Goal: Information Seeking & Learning: Learn about a topic

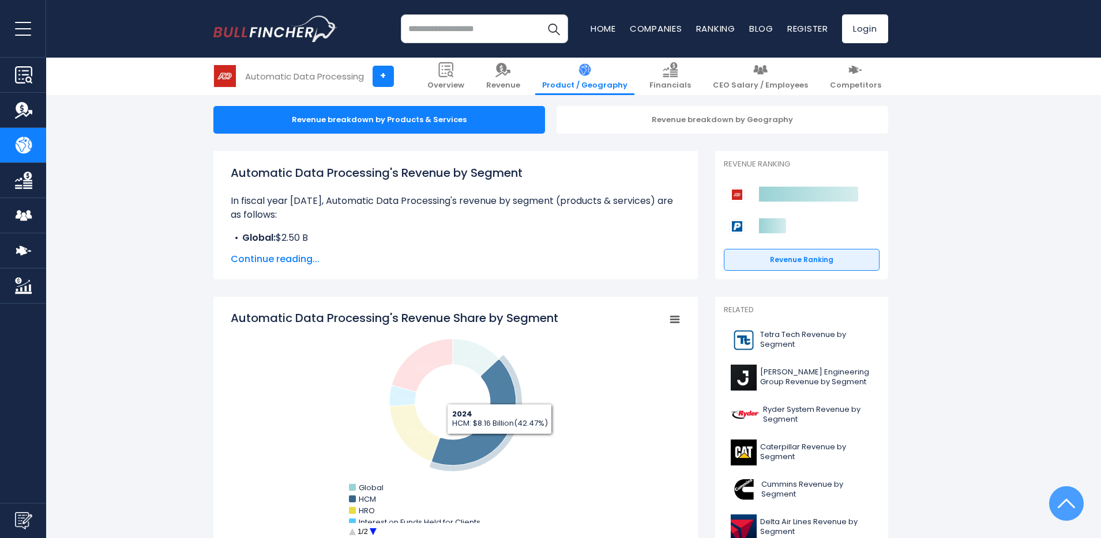
scroll to position [106, 0]
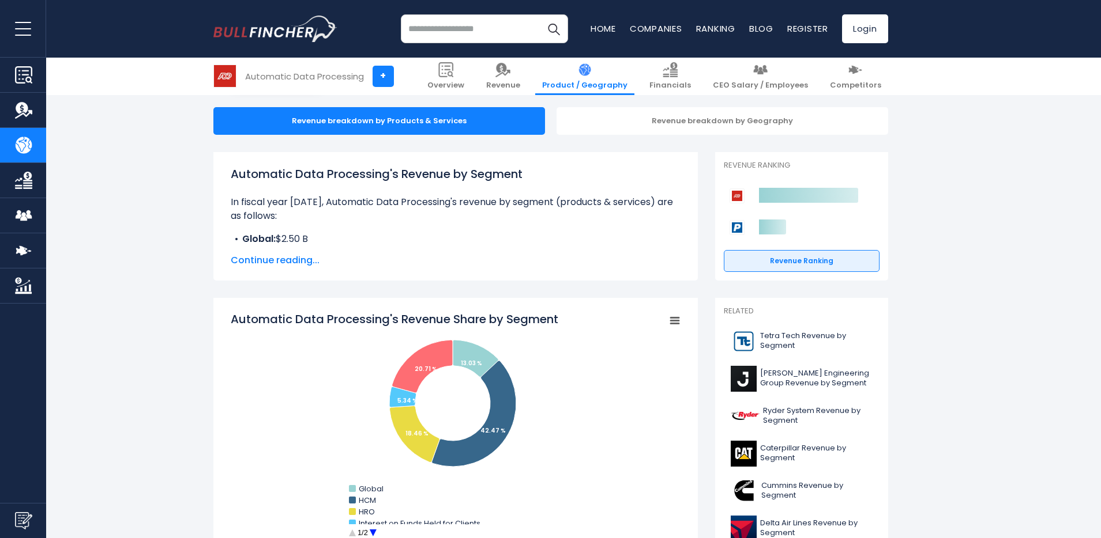
click at [287, 262] on span "Continue reading..." at bounding box center [456, 261] width 450 height 14
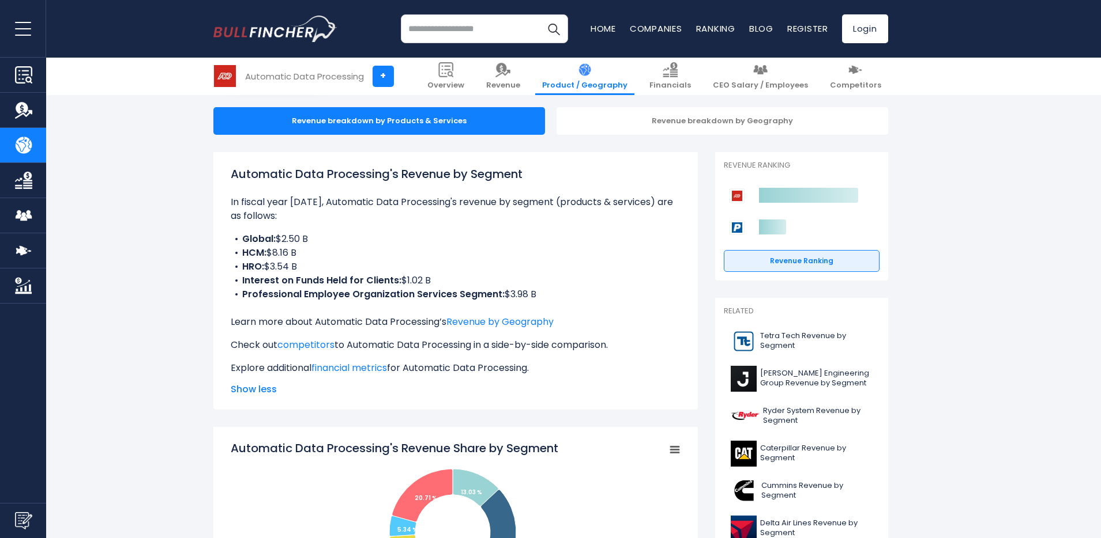
click at [317, 238] on li "Global: $2.50 B" at bounding box center [456, 239] width 450 height 14
click at [299, 295] on b "Professional Employee Organization Services Segment:" at bounding box center [373, 294] width 262 height 13
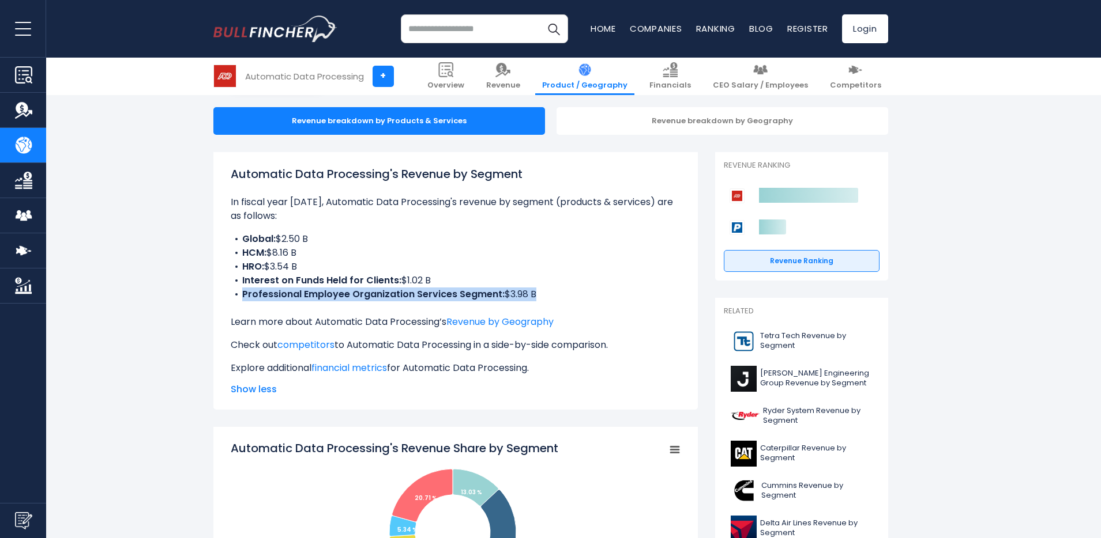
click at [299, 295] on b "Professional Employee Organization Services Segment:" at bounding box center [373, 294] width 262 height 13
click at [359, 208] on p "In fiscal year [DATE], Automatic Data Processing's revenue by segment (products…" at bounding box center [456, 209] width 450 height 28
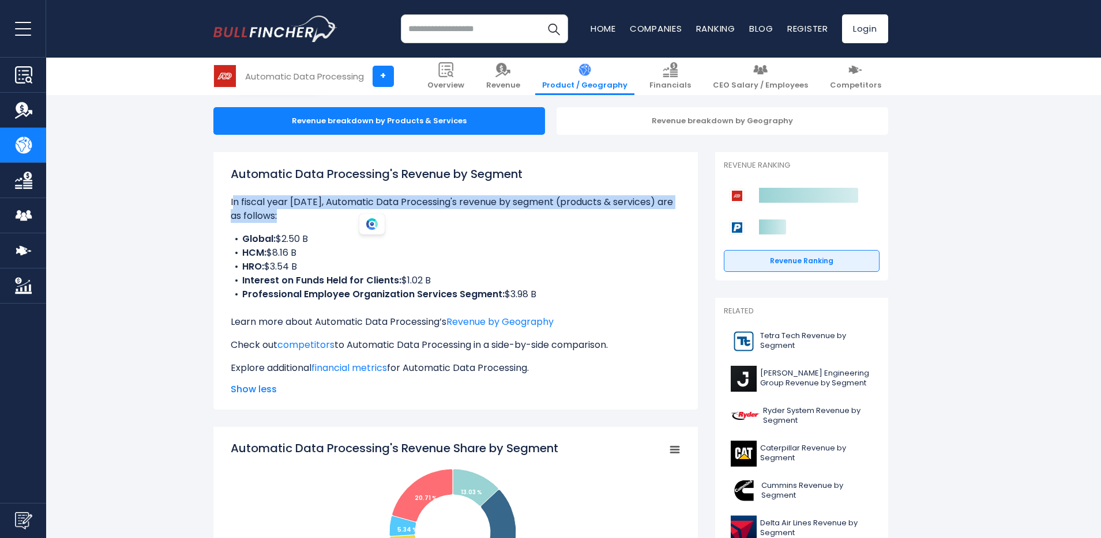
click at [359, 208] on p "In fiscal year [DATE], Automatic Data Processing's revenue by segment (products…" at bounding box center [456, 209] width 450 height 28
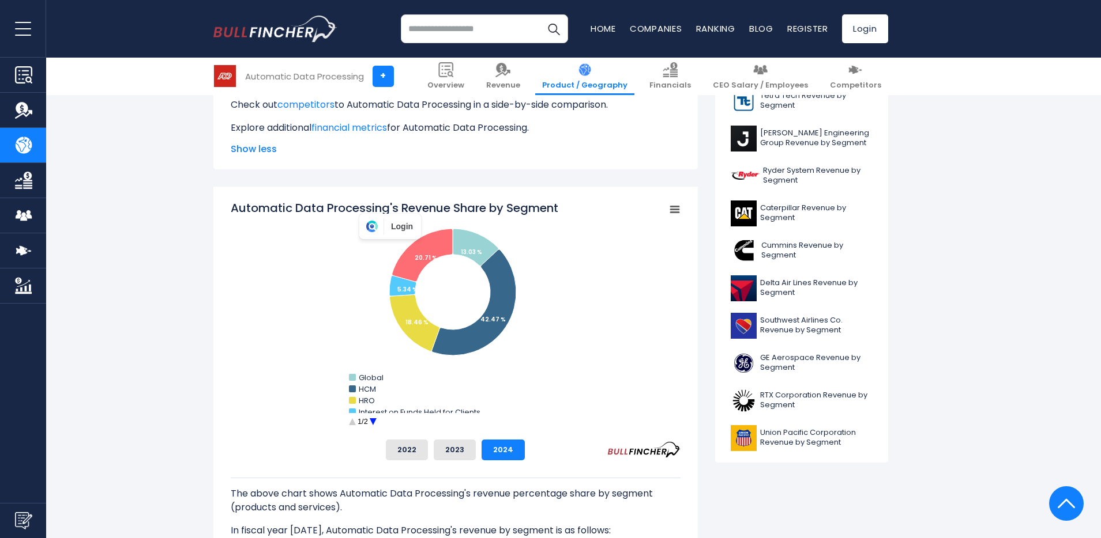
scroll to position [409, 0]
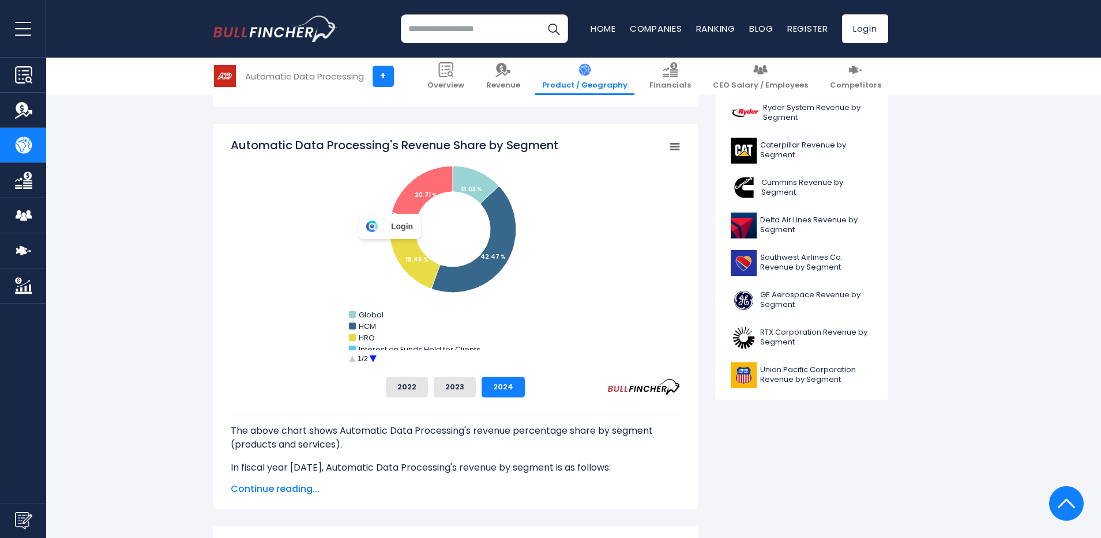
click at [373, 355] on circle "Automatic Data Processing's Revenue Share by Segment" at bounding box center [373, 360] width 18 height 18
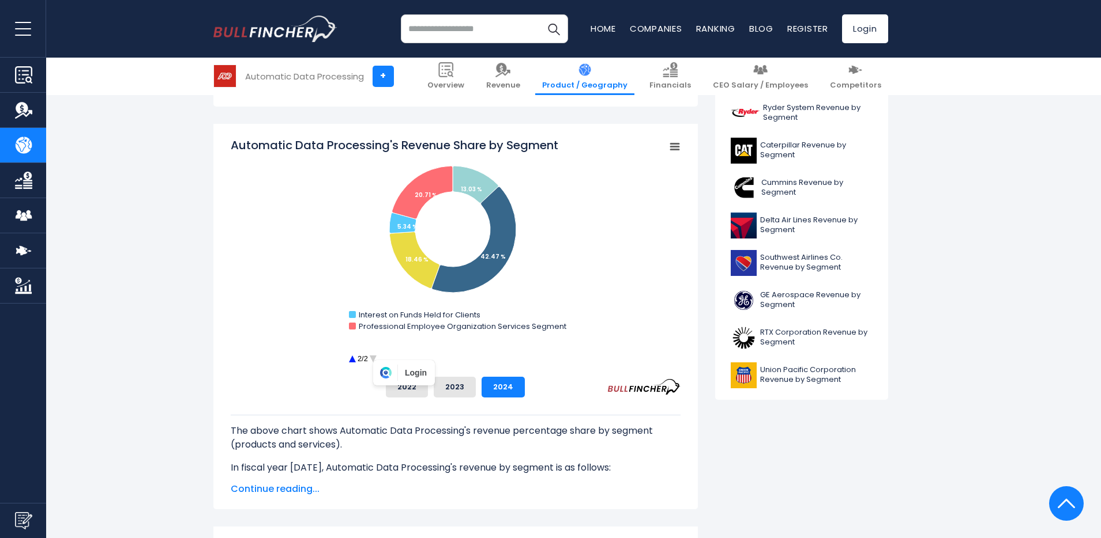
click at [352, 363] on circle "Automatic Data Processing's Revenue Share by Segment" at bounding box center [352, 360] width 18 height 18
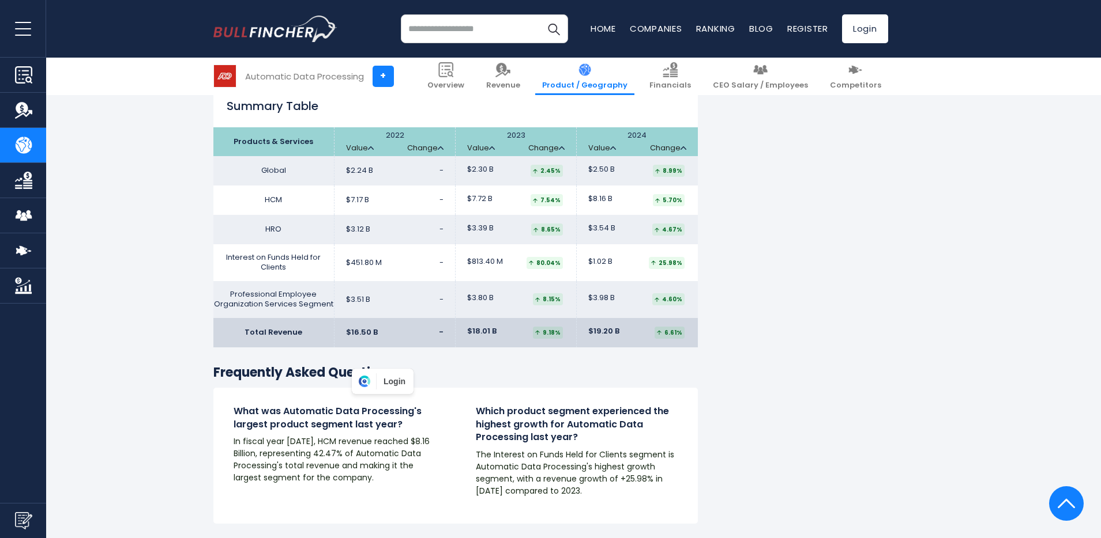
scroll to position [1979, 0]
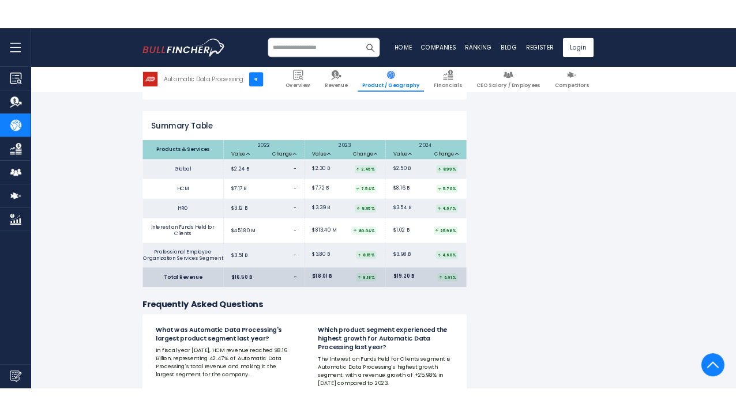
scroll to position [1958, 0]
